Goal: Task Accomplishment & Management: Manage account settings

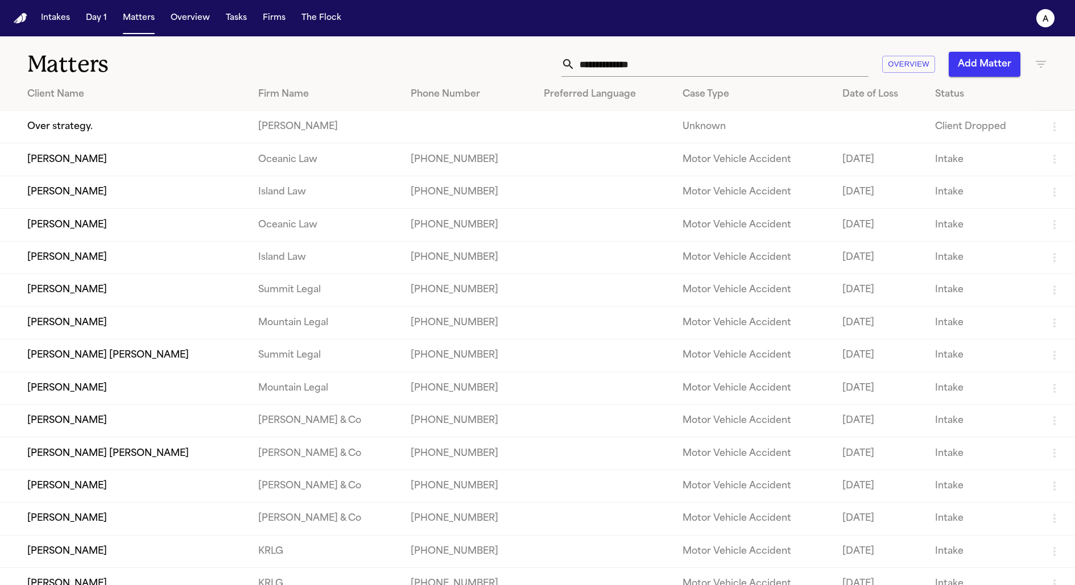
click at [23, 22] on img "Home" at bounding box center [21, 18] width 14 height 11
click at [53, 23] on button "Intakes" at bounding box center [55, 18] width 38 height 20
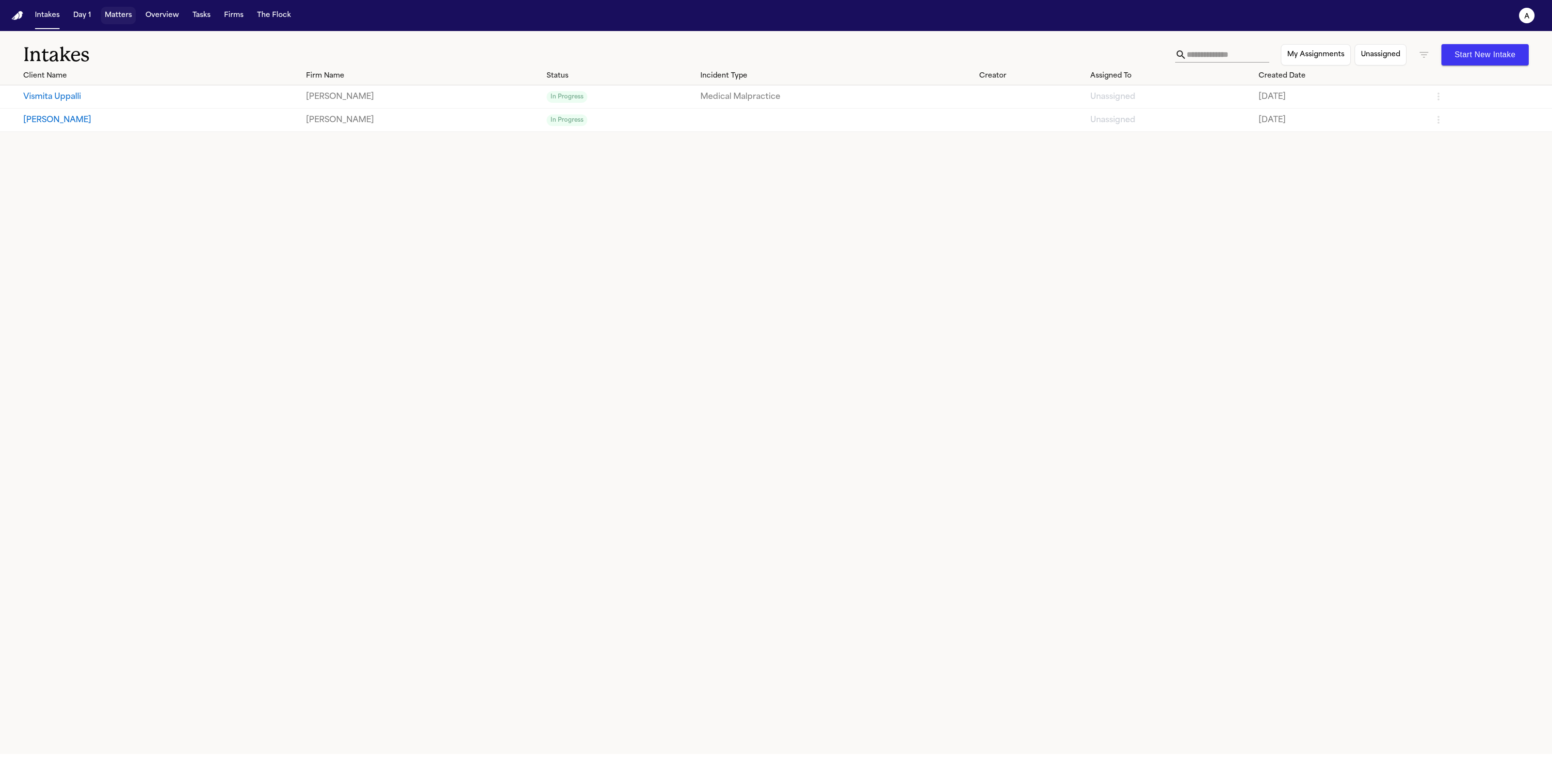
click at [124, 16] on button "Matters" at bounding box center [118, 15] width 35 height 17
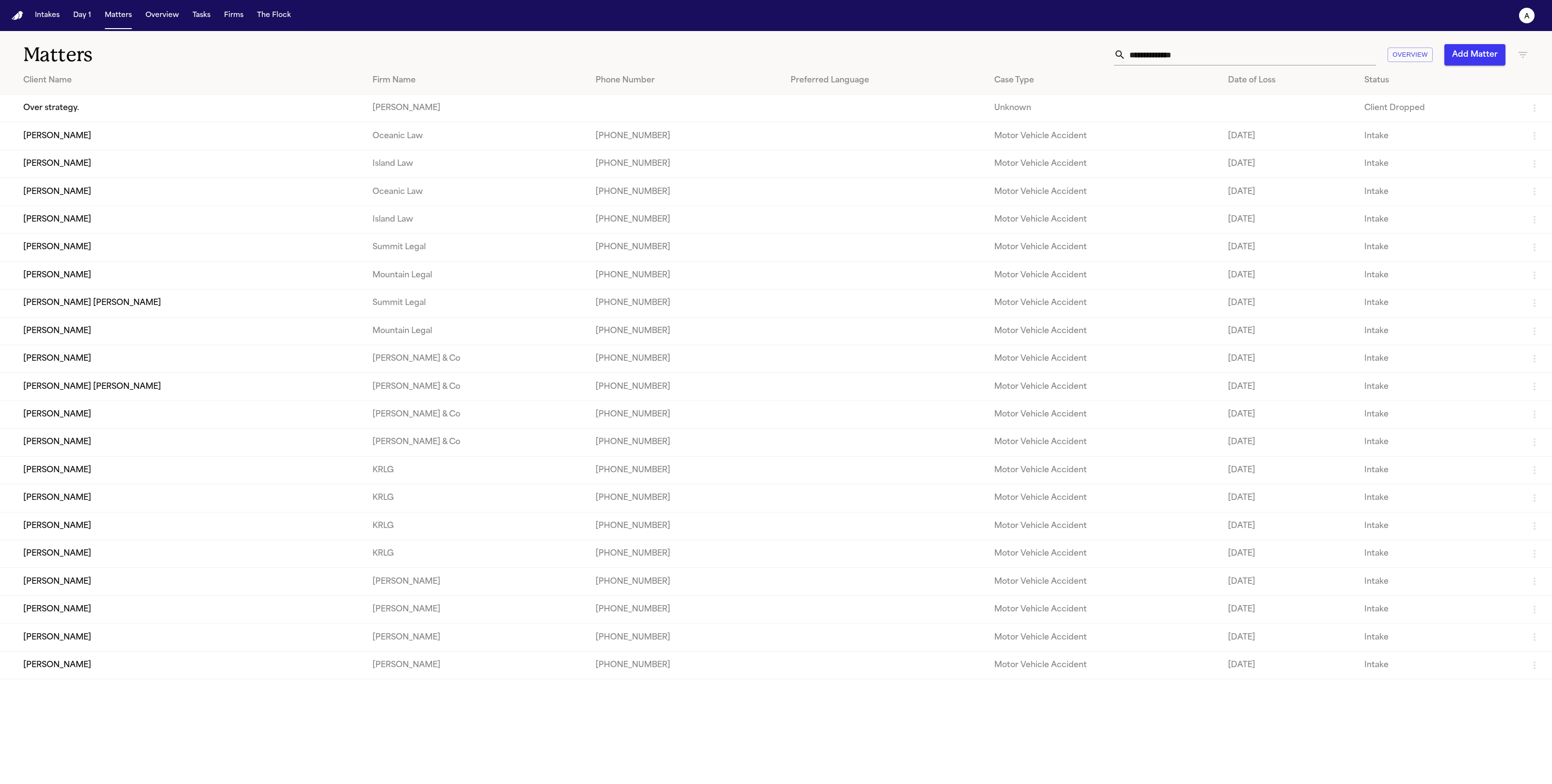
click at [85, 129] on td "Elena Maris Calderón" at bounding box center [182, 135] width 365 height 27
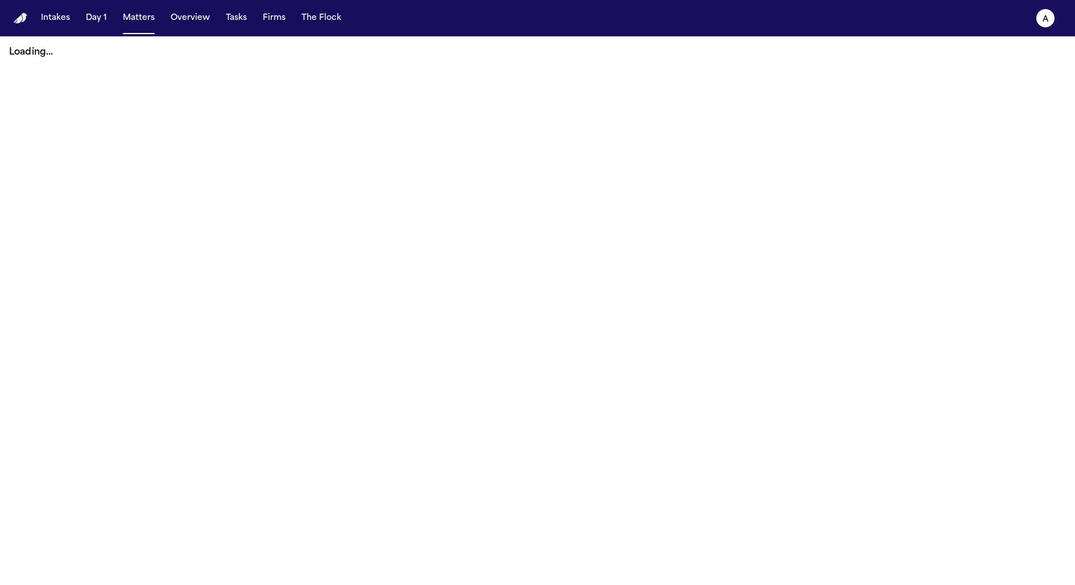
click at [217, 90] on main "Loading..." at bounding box center [537, 310] width 1075 height 549
click at [137, 22] on button "Matters" at bounding box center [138, 18] width 41 height 20
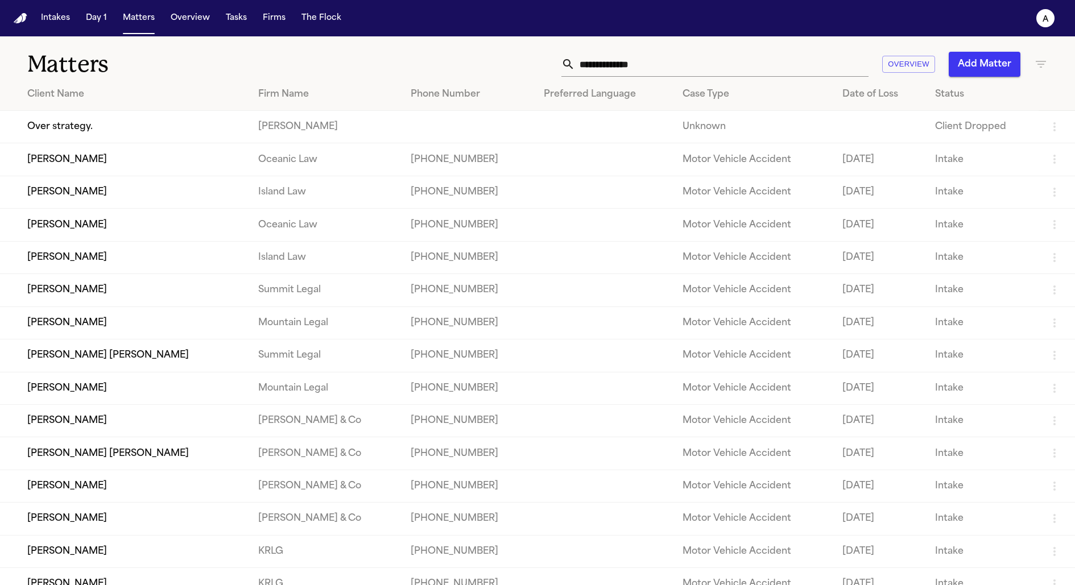
click at [108, 436] on td "Leticia Marisol Vega" at bounding box center [124, 421] width 249 height 32
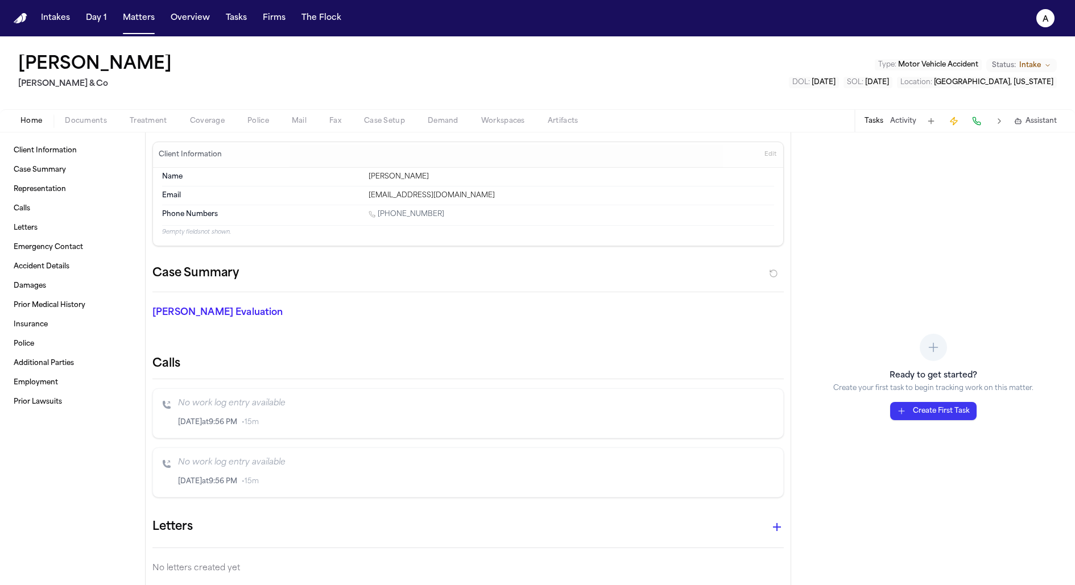
click at [898, 121] on button "Activity" at bounding box center [903, 121] width 26 height 9
click at [886, 157] on textarea "Add a note to this matter" at bounding box center [933, 160] width 265 height 36
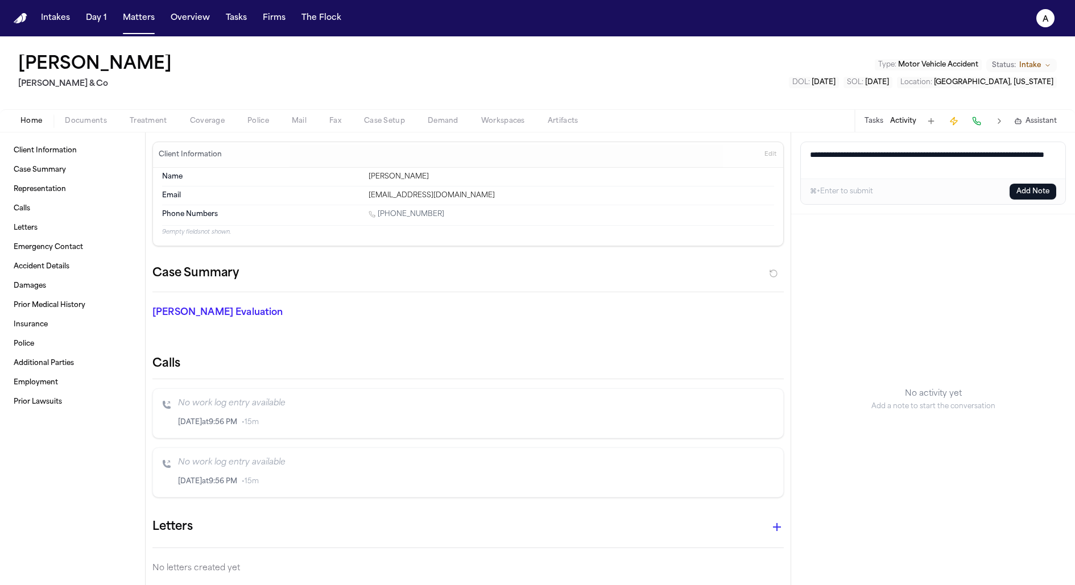
type textarea "**********"
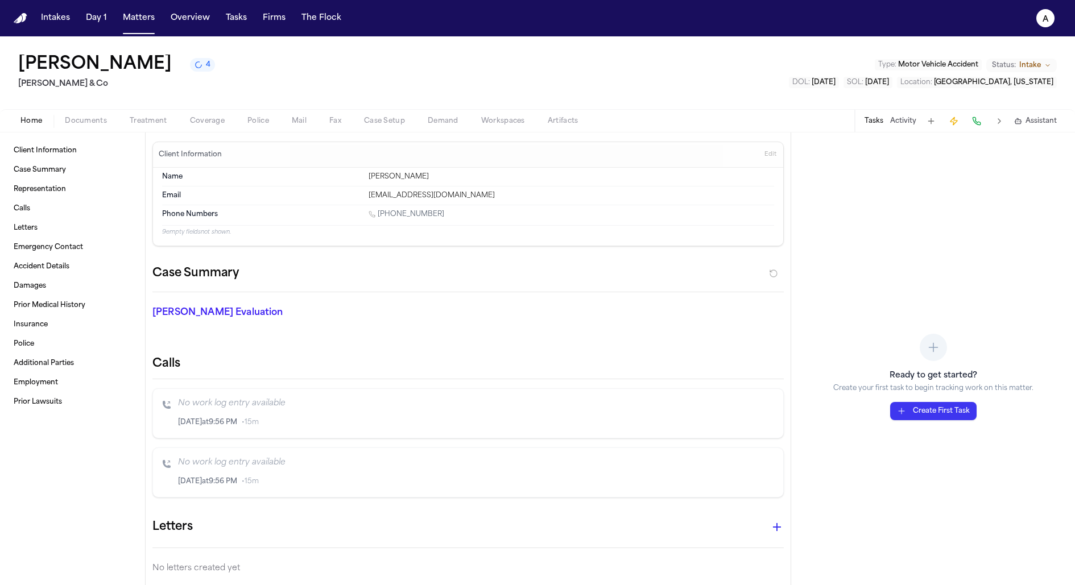
click at [905, 117] on button "Activity" at bounding box center [903, 121] width 26 height 9
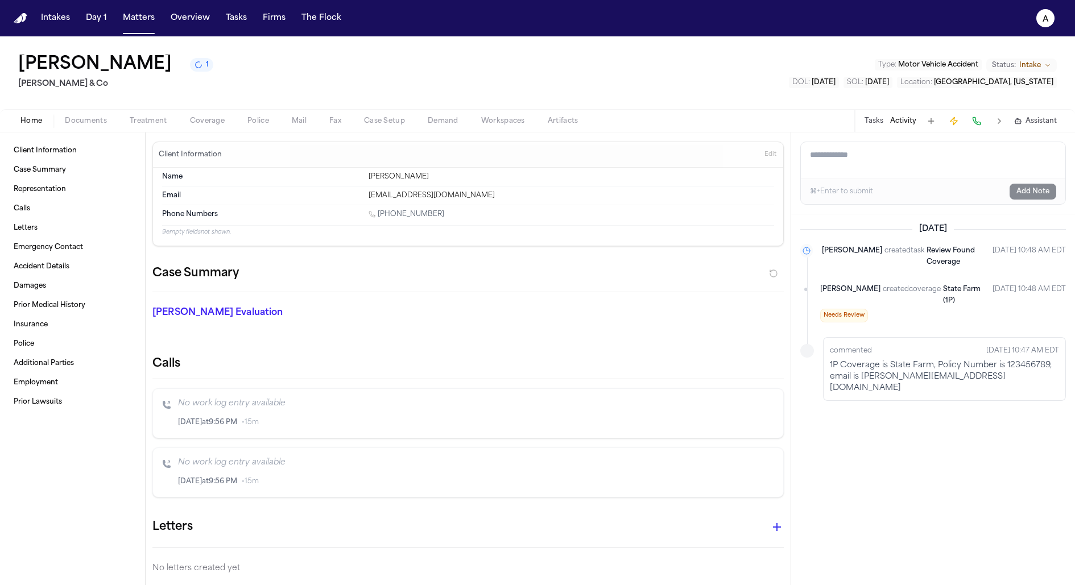
click at [568, 126] on span "Artifacts" at bounding box center [563, 121] width 31 height 9
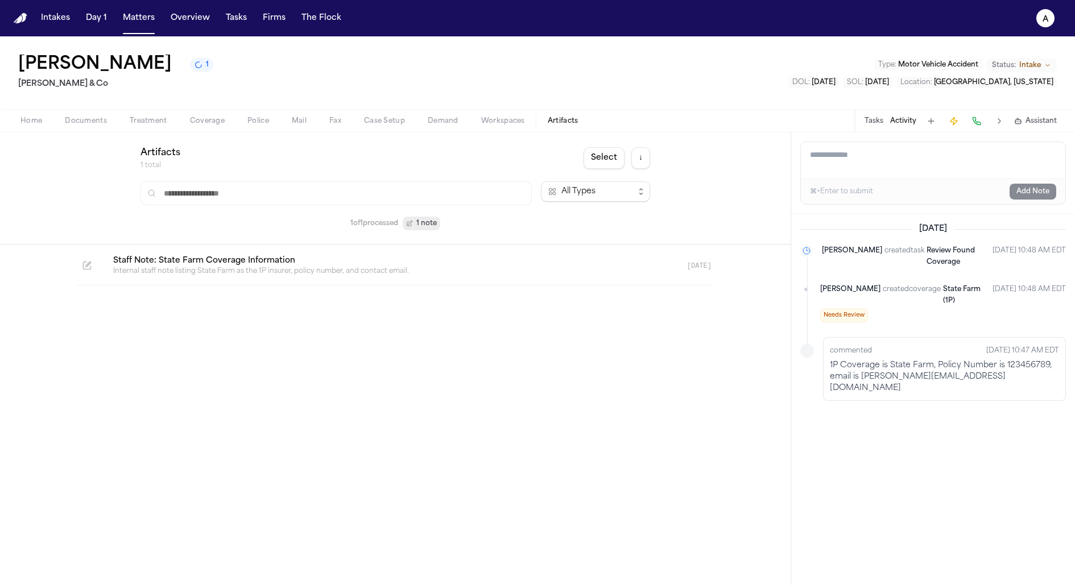
click at [836, 179] on div "⌘+Enter to submit Add Note" at bounding box center [933, 192] width 265 height 26
click at [859, 160] on textarea "Add a note to this matter" at bounding box center [933, 160] width 265 height 36
type textarea "**********"
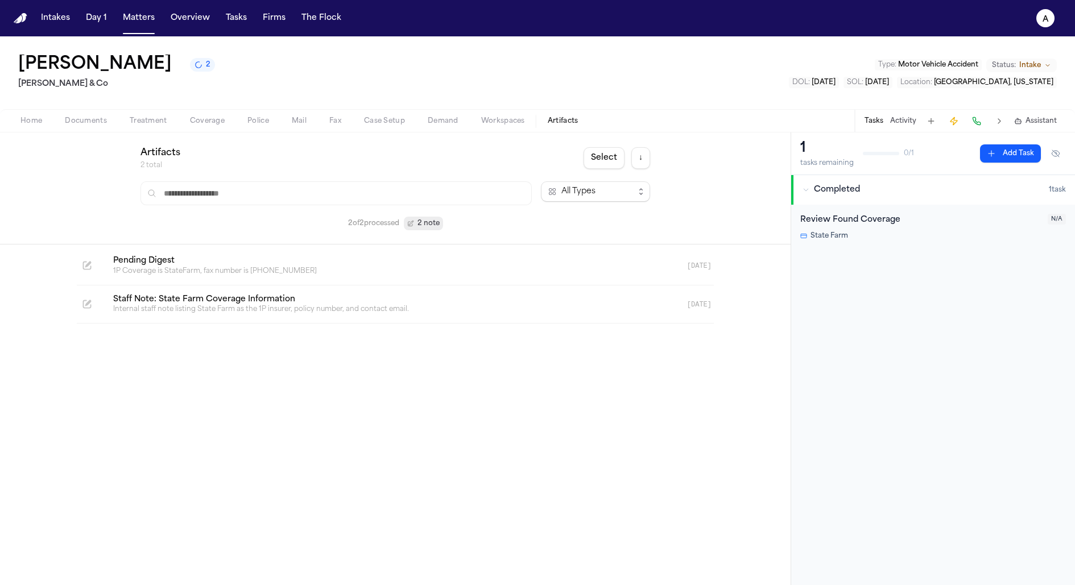
click at [911, 122] on button "Activity" at bounding box center [903, 121] width 26 height 9
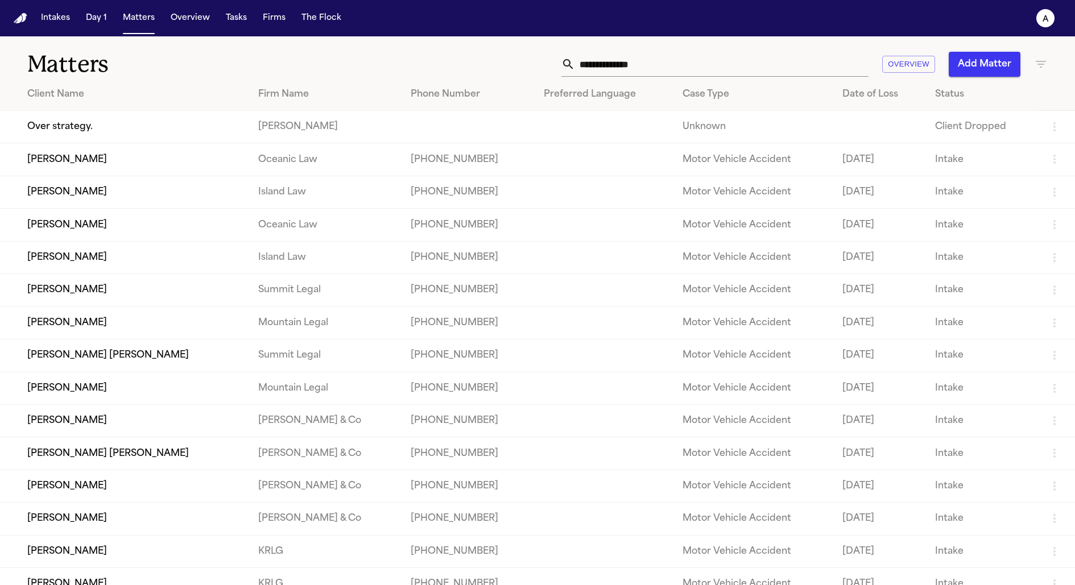
click at [102, 425] on td "[PERSON_NAME]" at bounding box center [124, 421] width 249 height 32
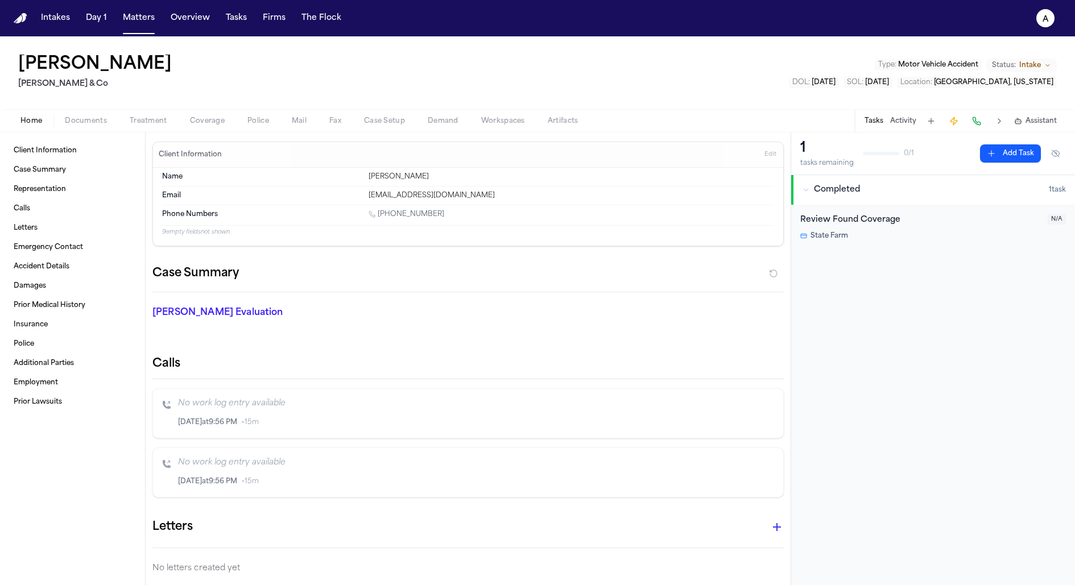
click at [900, 120] on button "Activity" at bounding box center [903, 121] width 26 height 9
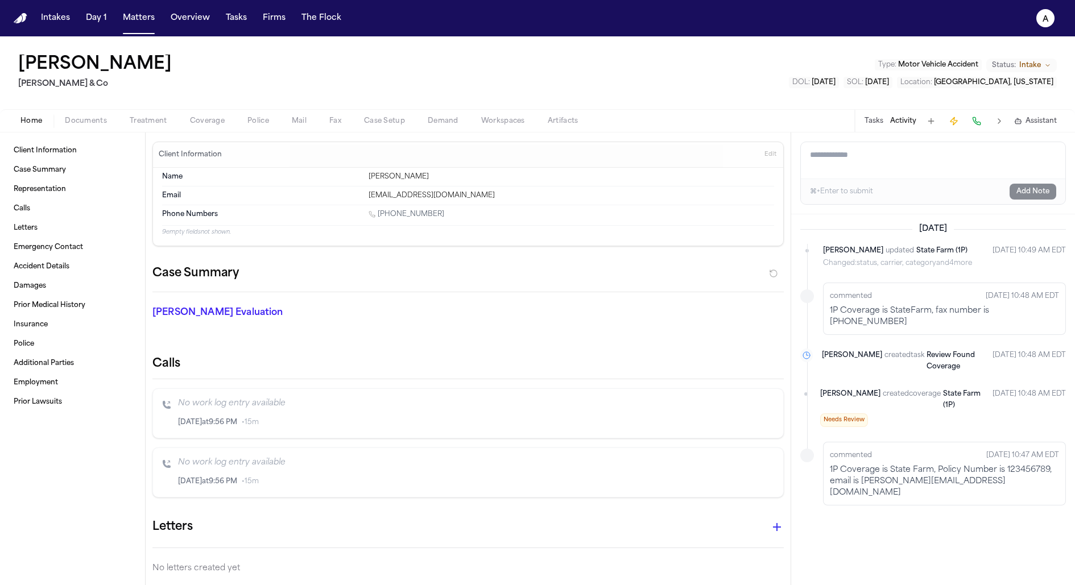
click at [878, 167] on textarea "Add a note to this matter" at bounding box center [933, 160] width 265 height 36
type textarea "**********"
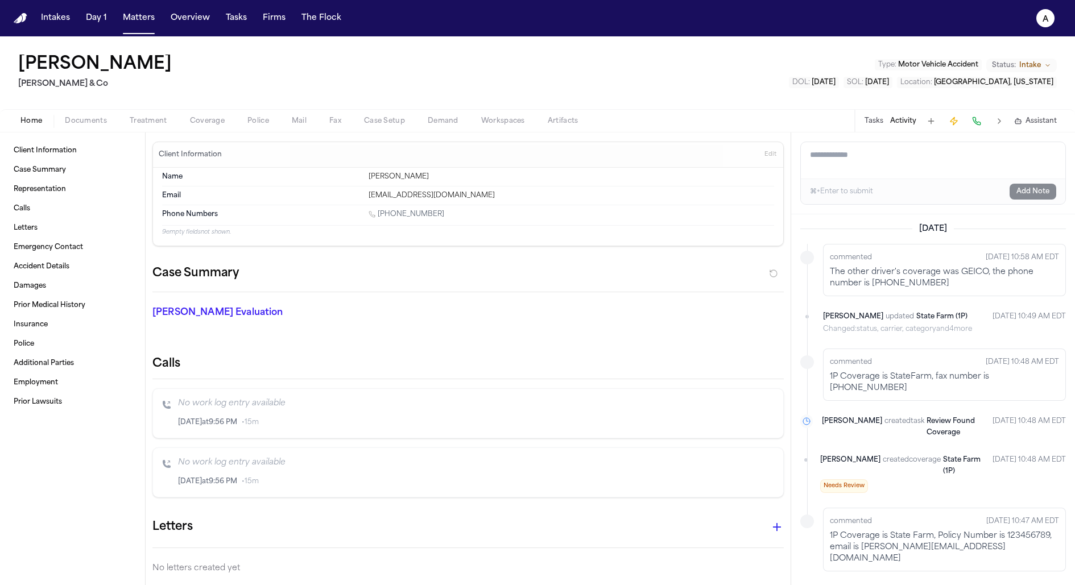
click at [910, 170] on textarea "Add a note to this matter" at bounding box center [933, 160] width 265 height 36
type textarea "**********"
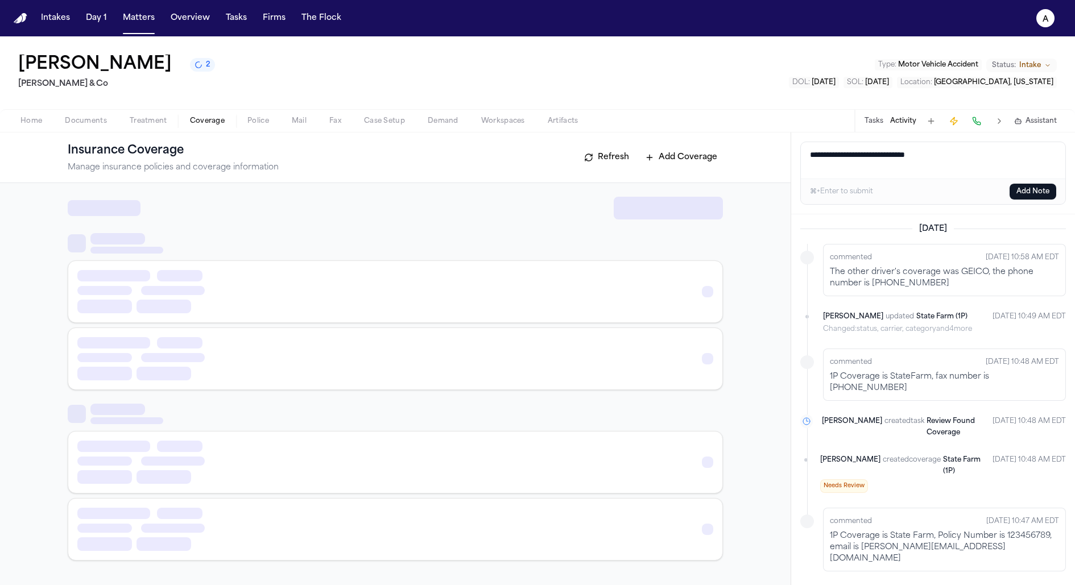
click at [213, 118] on span "Coverage" at bounding box center [207, 121] width 35 height 9
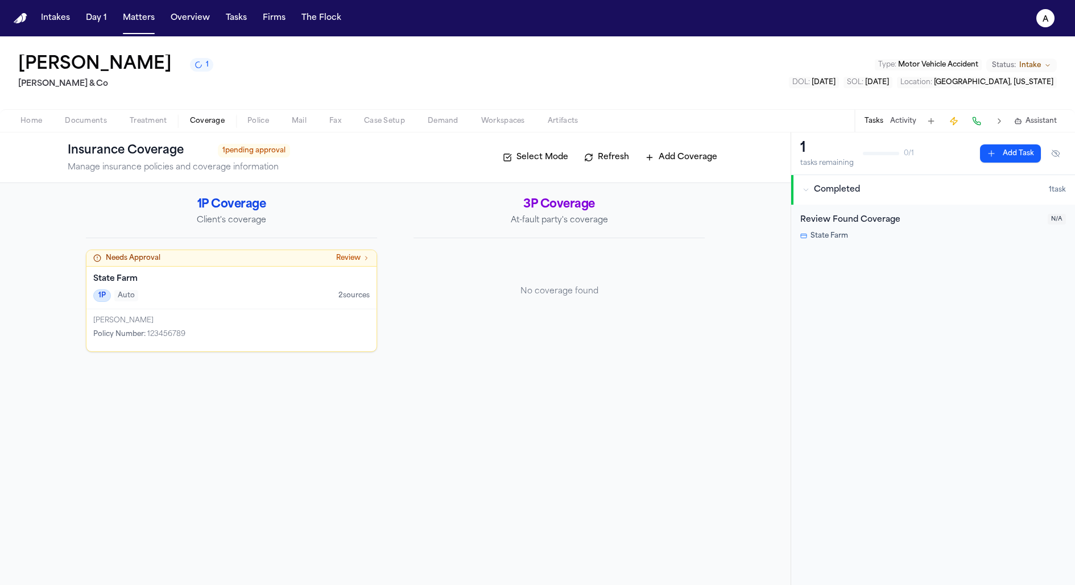
click at [899, 121] on button "Activity" at bounding box center [903, 121] width 26 height 9
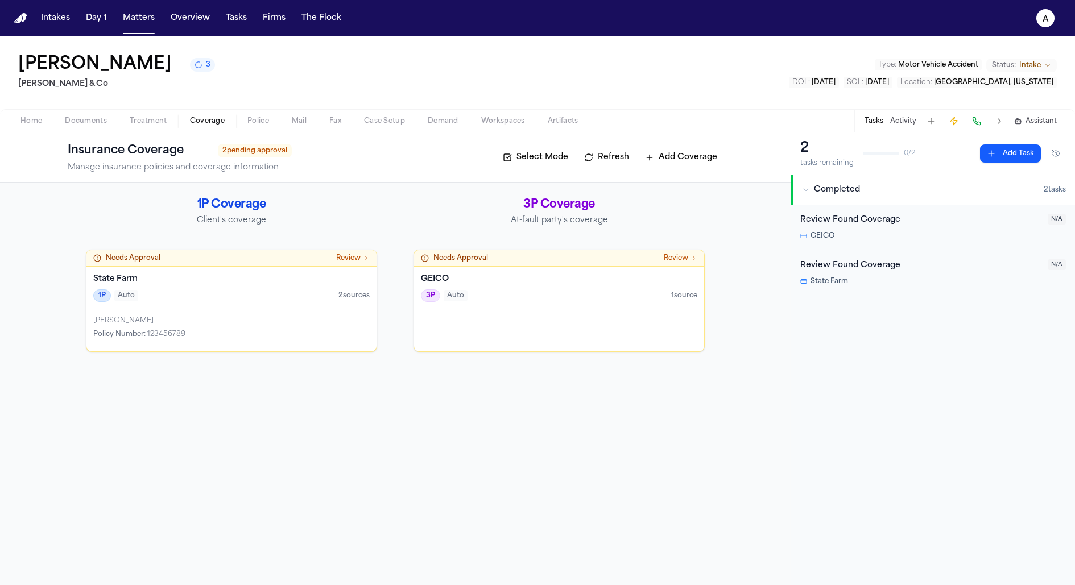
click at [902, 123] on button "Activity" at bounding box center [903, 121] width 26 height 9
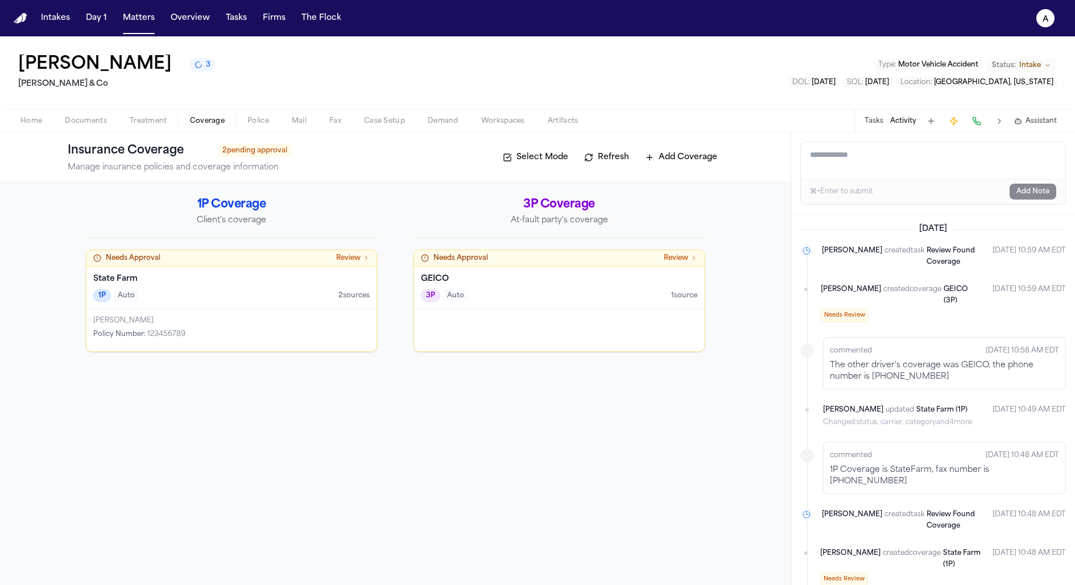
click at [896, 167] on textarea "Add a note to this matter" at bounding box center [933, 160] width 265 height 36
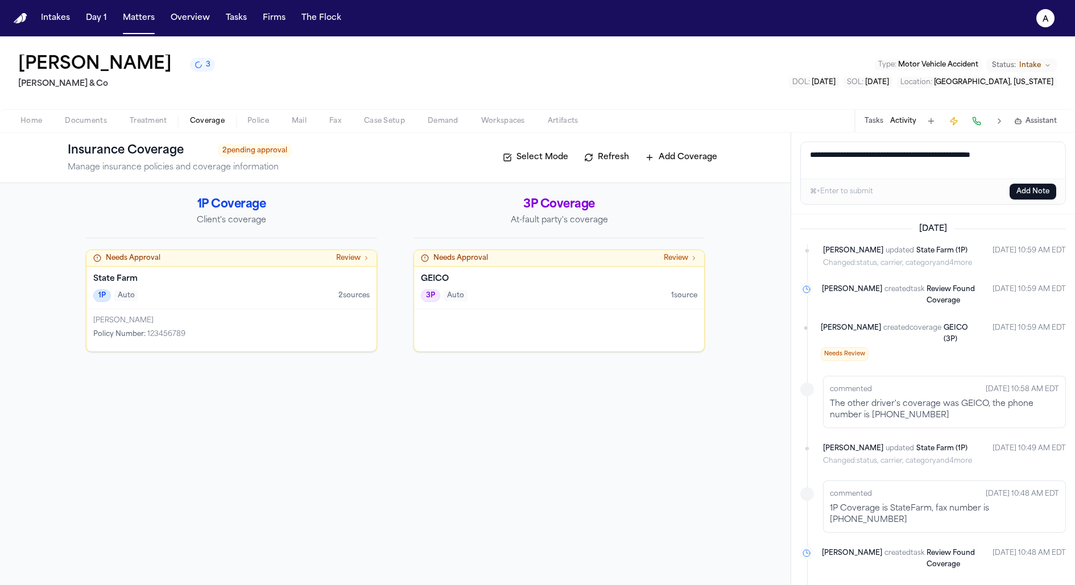
type textarea "**********"
click at [251, 275] on h4 "State Farm" at bounding box center [231, 279] width 277 height 11
click at [586, 298] on div "3P Auto 1 source" at bounding box center [559, 296] width 277 height 13
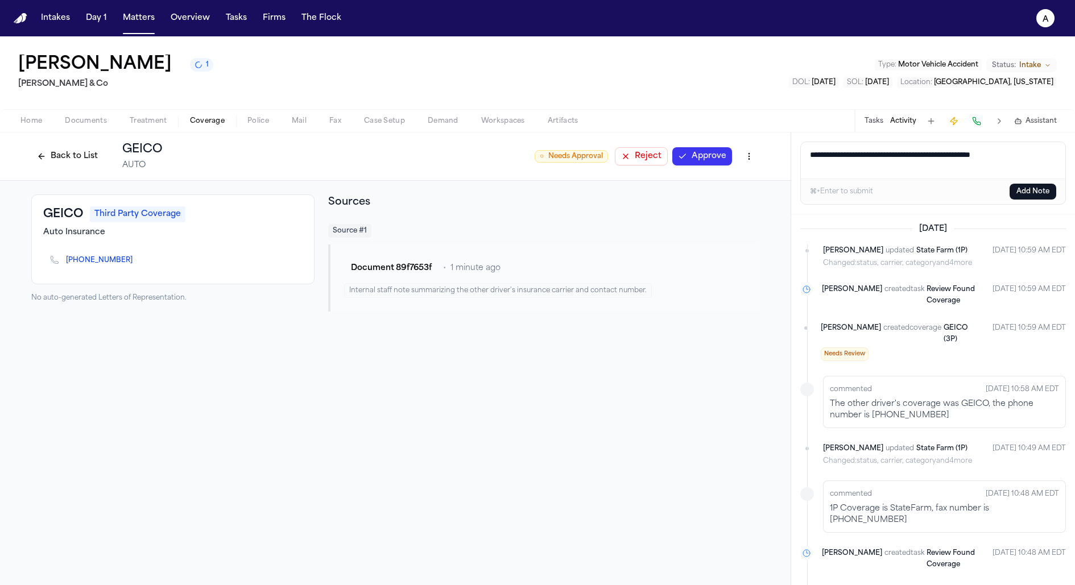
click at [1040, 148] on textarea "**********" at bounding box center [933, 160] width 265 height 36
drag, startPoint x: 922, startPoint y: 155, endPoint x: 791, endPoint y: 148, distance: 131.0
click at [791, 148] on div "**********" at bounding box center [933, 174] width 284 height 82
click at [864, 154] on textarea "**********" at bounding box center [933, 160] width 265 height 36
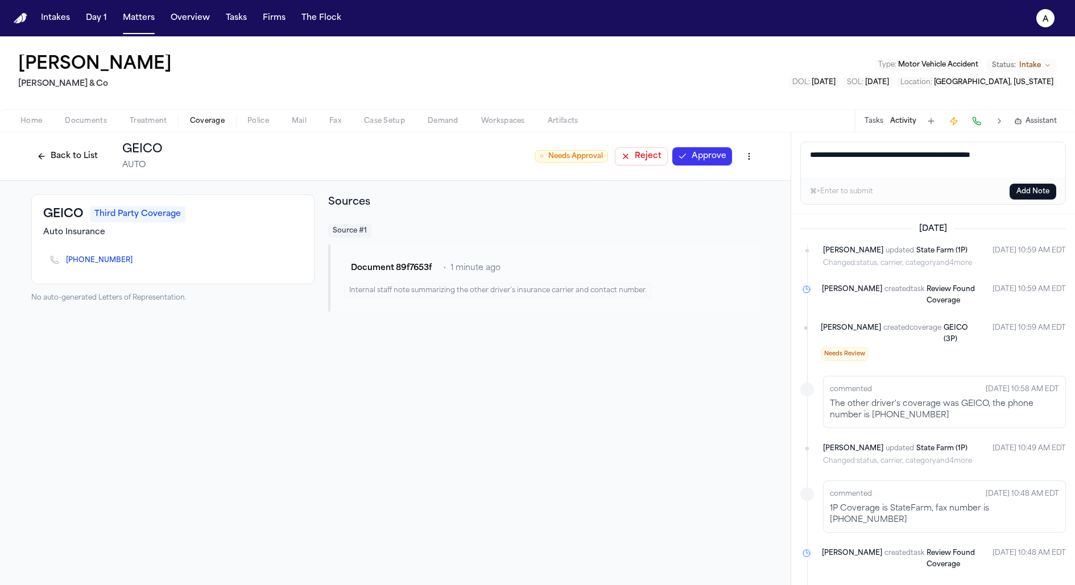
click at [1031, 192] on button "Add Note" at bounding box center [1033, 192] width 47 height 16
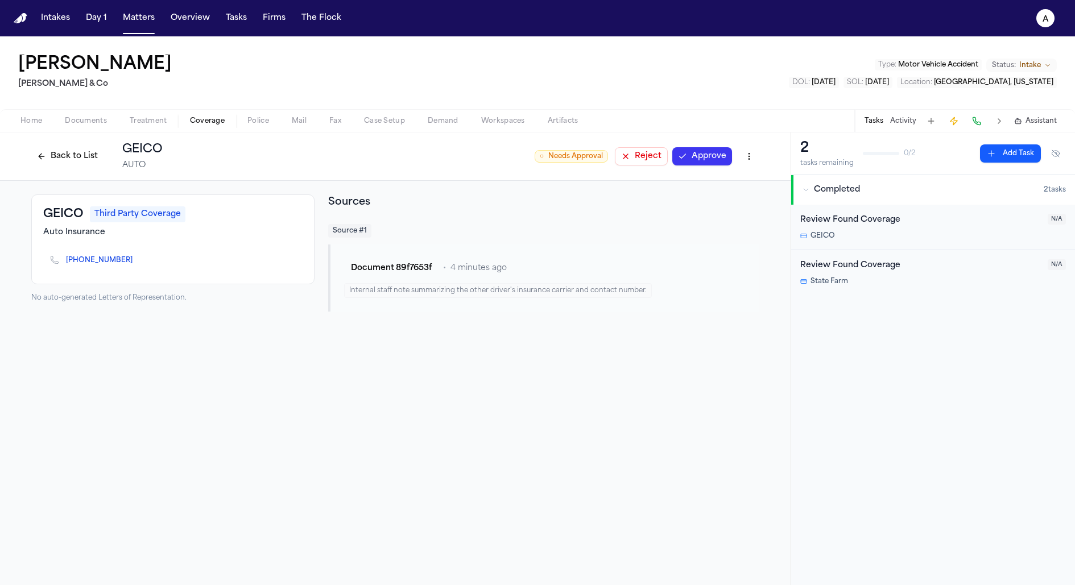
click at [907, 126] on div "Tasks Activity Assistant" at bounding box center [961, 121] width 212 height 22
click at [906, 117] on button "Activity" at bounding box center [903, 121] width 26 height 9
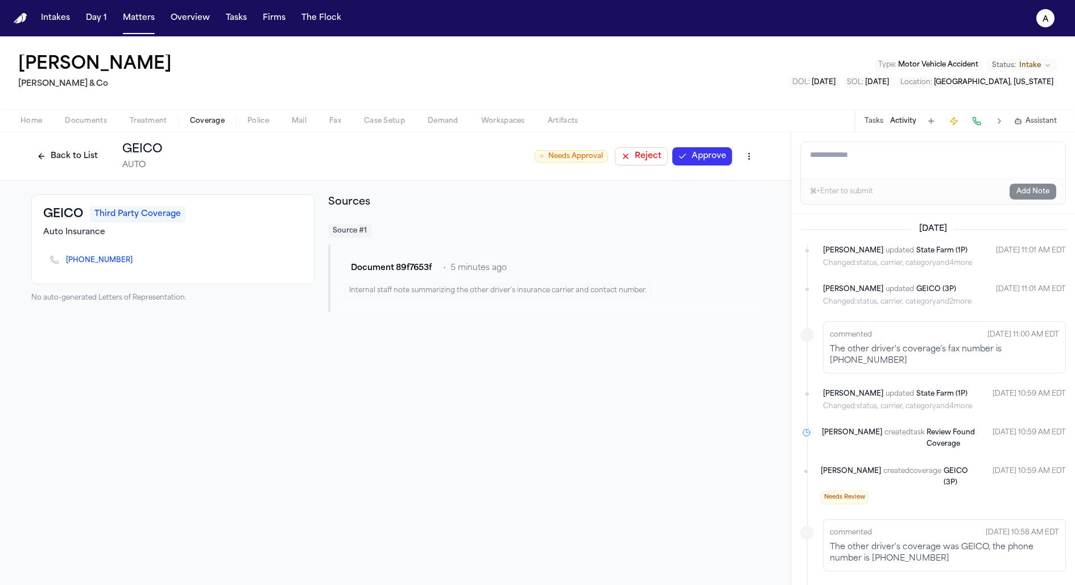
click at [61, 160] on button "Back to List" at bounding box center [67, 156] width 72 height 18
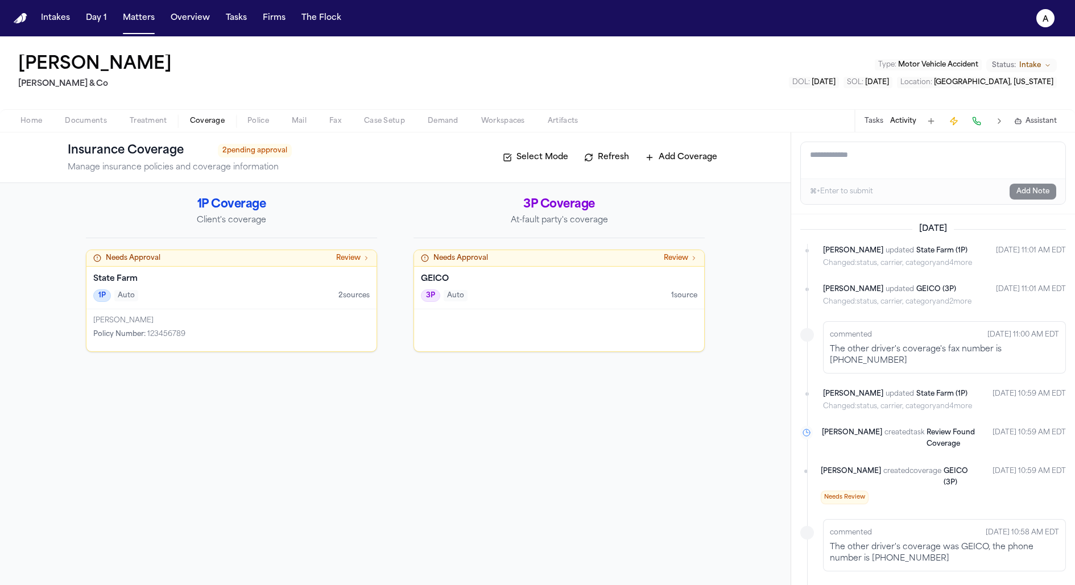
click at [188, 295] on div "1P Auto 2 source s" at bounding box center [231, 296] width 277 height 13
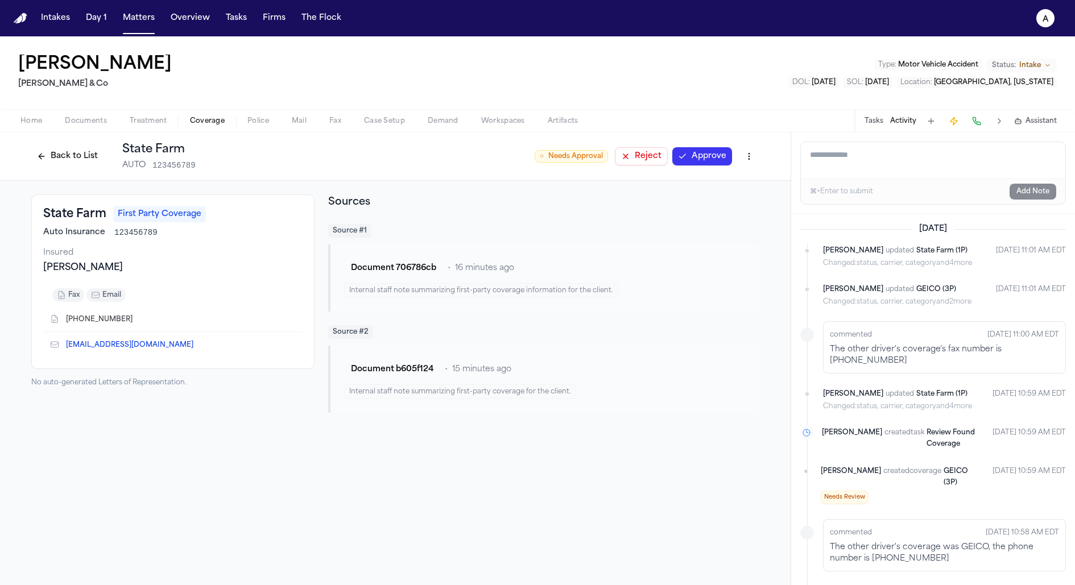
click at [68, 295] on span "fax" at bounding box center [73, 295] width 11 height 9
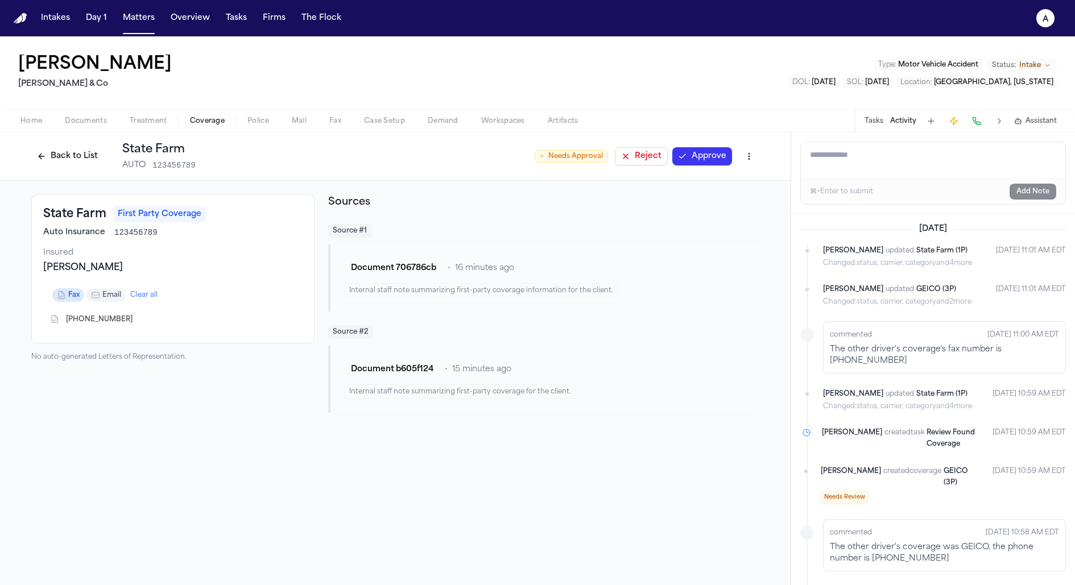
click at [68, 295] on span "fax" at bounding box center [73, 295] width 11 height 9
click at [69, 291] on span "fax" at bounding box center [73, 295] width 11 height 9
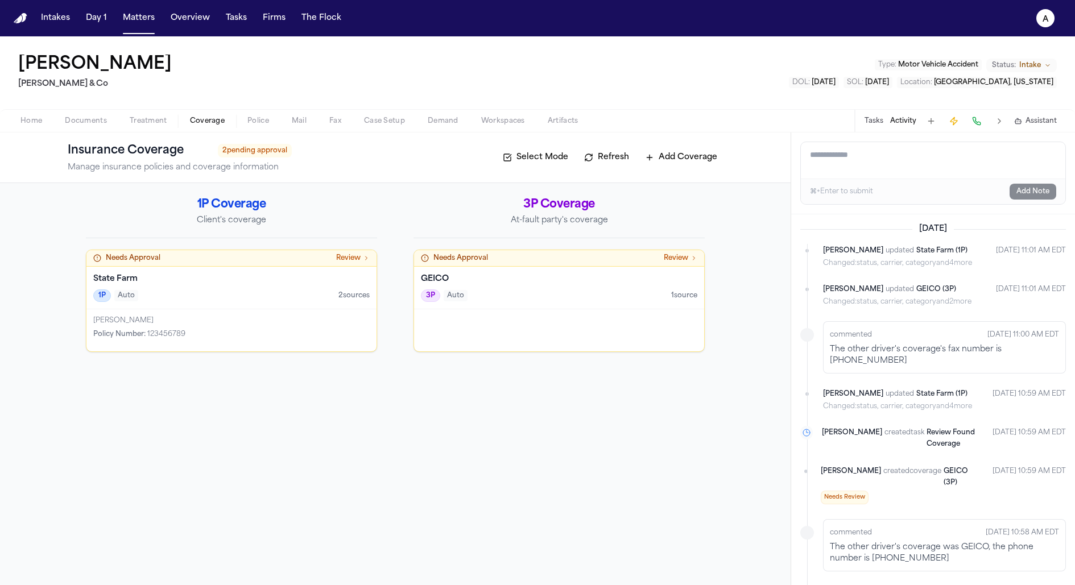
click at [553, 328] on div at bounding box center [559, 331] width 290 height 42
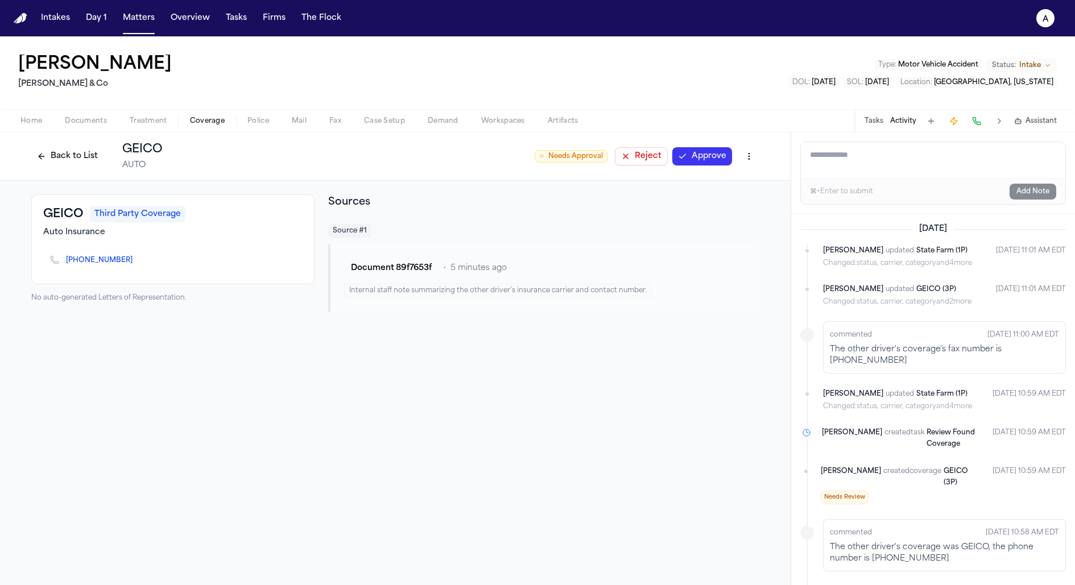
click at [16, 25] on nav "Intakes Day 1 Matters Overview Tasks Firms The Flock a" at bounding box center [537, 18] width 1075 height 36
click at [18, 13] on img "Home" at bounding box center [21, 18] width 14 height 11
